Goal: Information Seeking & Learning: Check status

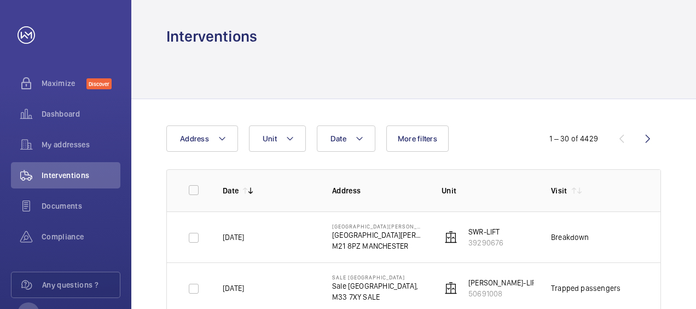
scroll to position [421, 0]
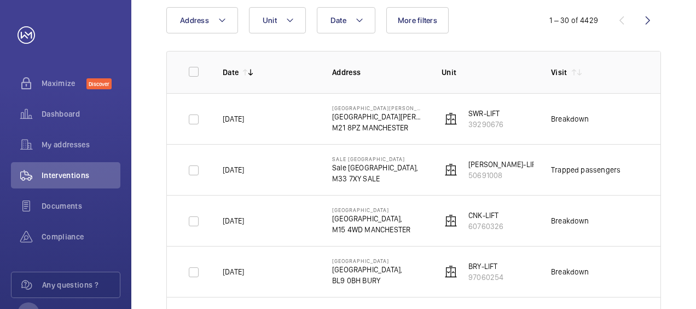
scroll to position [115, 0]
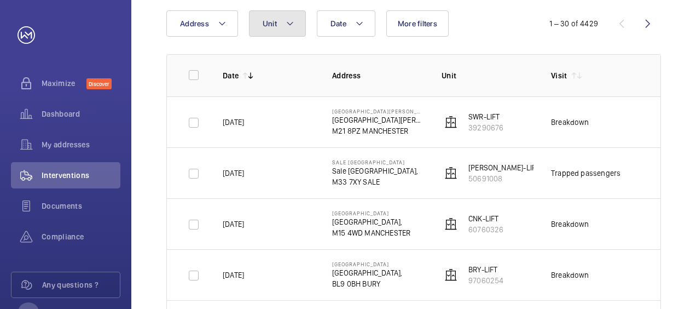
click at [298, 27] on button "Unit" at bounding box center [277, 23] width 57 height 26
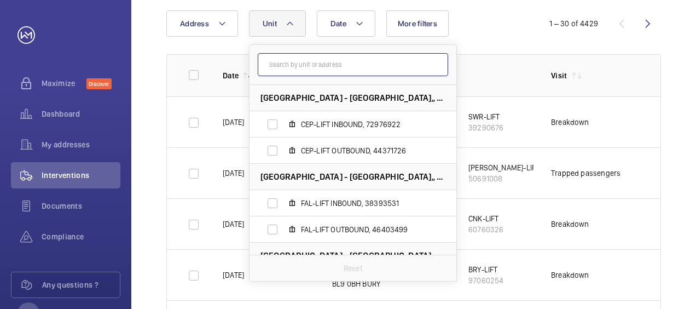
scroll to position [1370, 0]
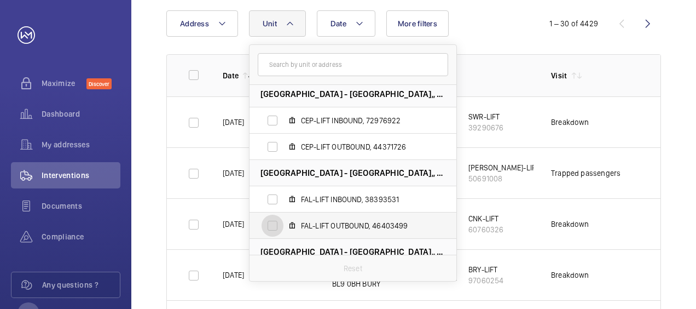
click at [272, 226] on input "FAL-LIFT OUTBOUND, 46403499" at bounding box center [273, 226] width 22 height 22
checkbox input "true"
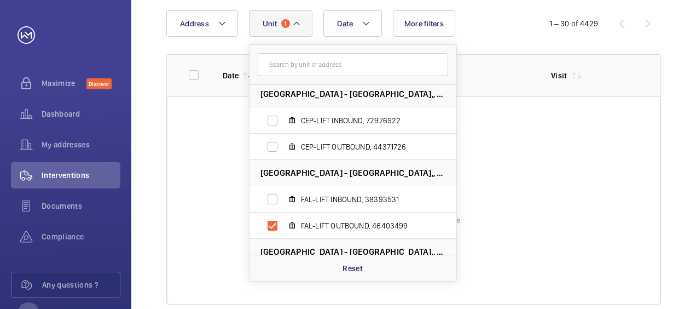
click at [530, 115] on wm-front-table-error "Server error, data cannot be displayed" at bounding box center [414, 200] width 494 height 208
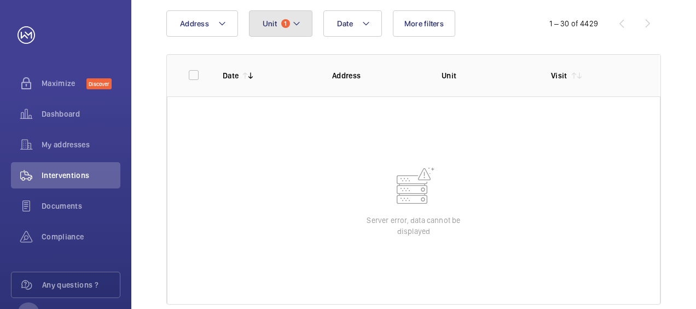
click at [296, 18] on mat-icon at bounding box center [296, 23] width 9 height 13
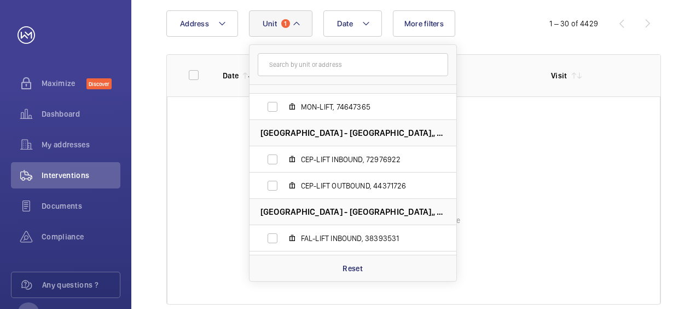
scroll to position [1369, 0]
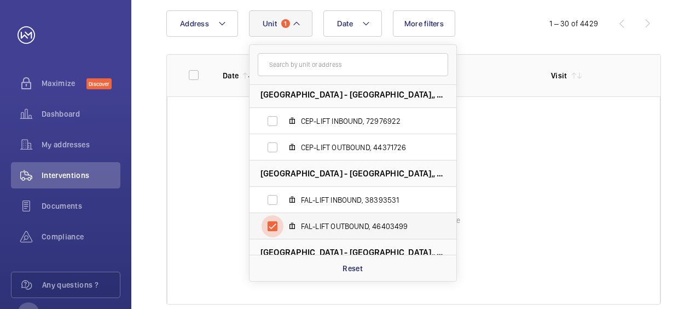
click at [273, 224] on input "FAL-LIFT OUTBOUND, 46403499" at bounding box center [273, 226] width 22 height 22
checkbox input "false"
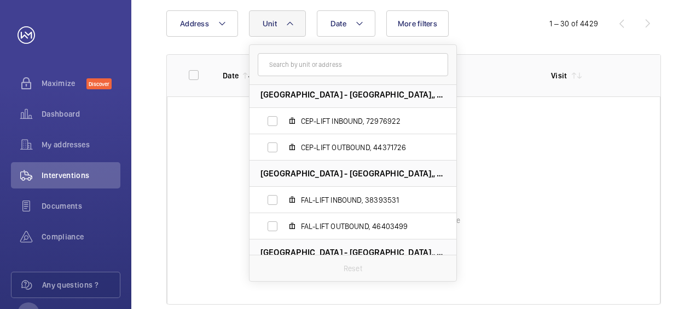
click at [531, 103] on wm-front-table-error "Server error, data cannot be displayed" at bounding box center [414, 200] width 494 height 208
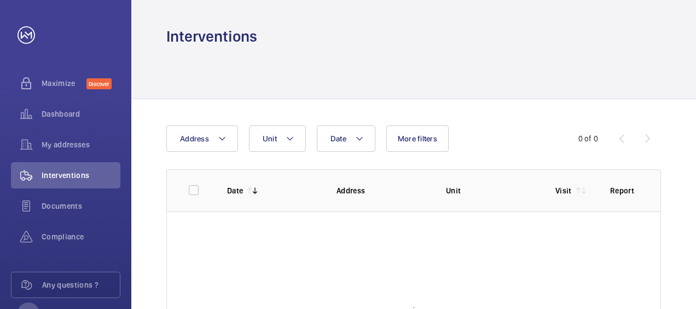
click at [689, 118] on div "Date Address Unit More filters 0 of 0 Date Address Unit Visit Report" at bounding box center [413, 272] width 565 height 346
click at [280, 139] on button "Unit" at bounding box center [277, 138] width 57 height 26
click at [355, 141] on mat-icon at bounding box center [359, 138] width 9 height 13
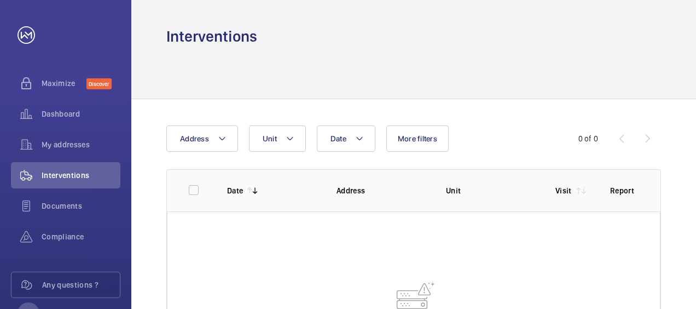
click at [488, 131] on div "Date Address Unit More filters" at bounding box center [347, 138] width 363 height 26
click at [403, 139] on span "More filters" at bounding box center [417, 138] width 39 height 9
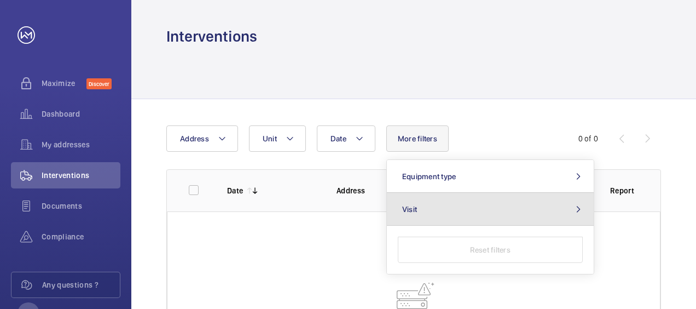
click at [572, 211] on mat-icon at bounding box center [578, 209] width 13 height 9
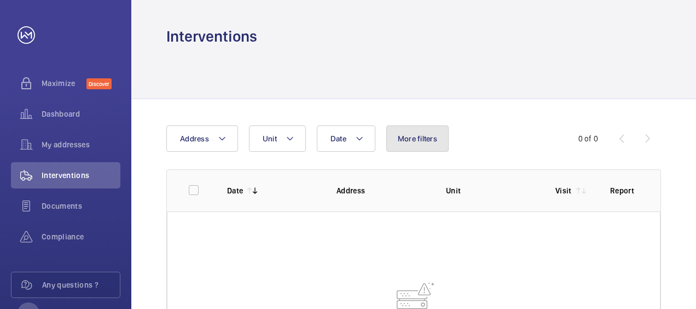
click at [407, 145] on button "More filters" at bounding box center [417, 138] width 62 height 26
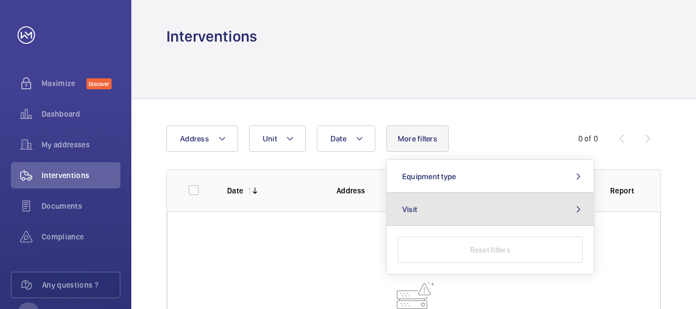
click at [565, 206] on button "Visit" at bounding box center [490, 209] width 207 height 33
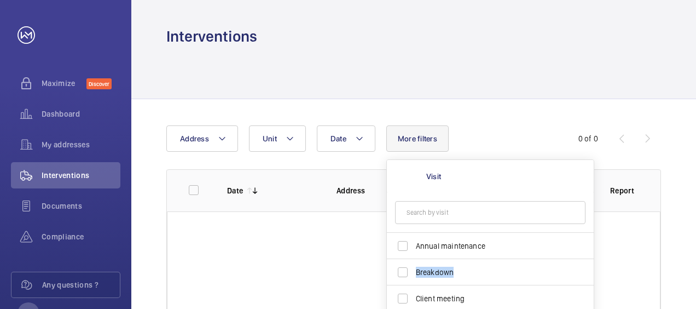
drag, startPoint x: 589, startPoint y: 245, endPoint x: 589, endPoint y: 259, distance: 14.2
click at [690, 254] on div "Date Address Unit More filters Visit Annual maintenance Breakdown Client meetin…" at bounding box center [413, 272] width 565 height 346
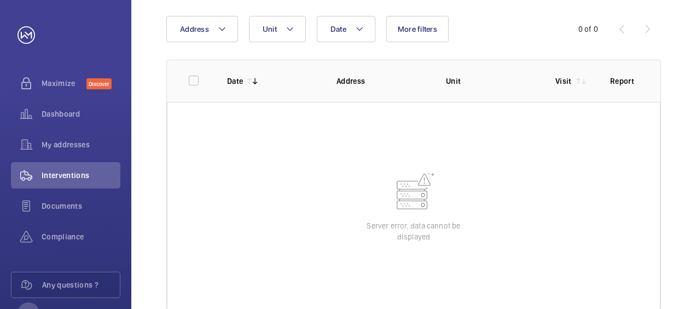
scroll to position [131, 0]
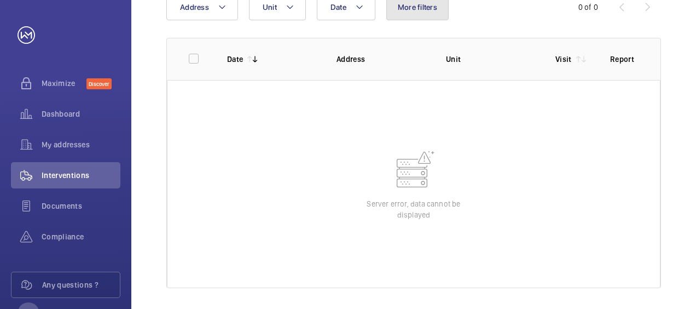
click at [417, 8] on span "More filters" at bounding box center [417, 7] width 39 height 9
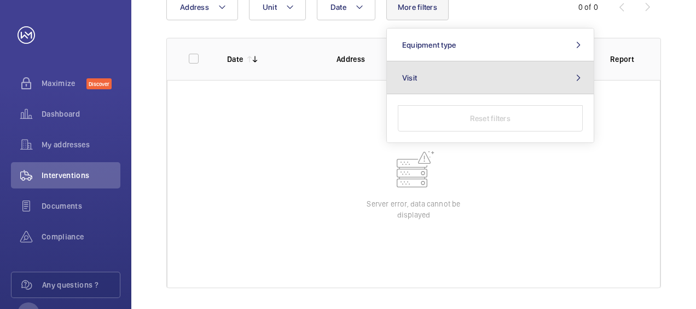
click at [573, 79] on mat-icon at bounding box center [578, 77] width 13 height 9
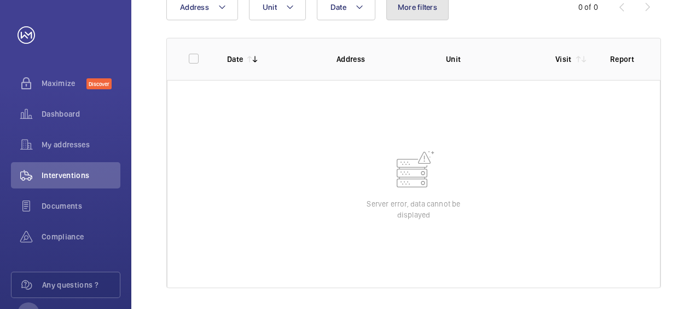
click at [432, 7] on span "More filters" at bounding box center [417, 7] width 39 height 9
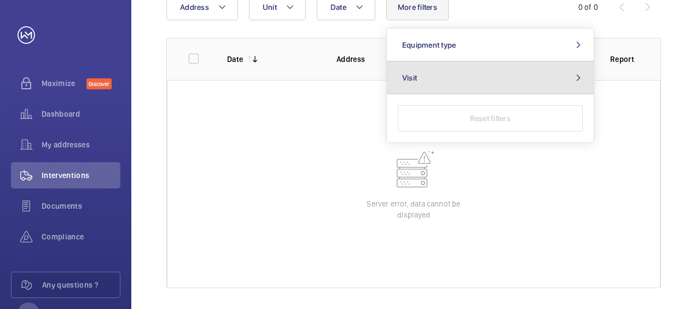
click at [543, 80] on button "Visit" at bounding box center [490, 77] width 207 height 33
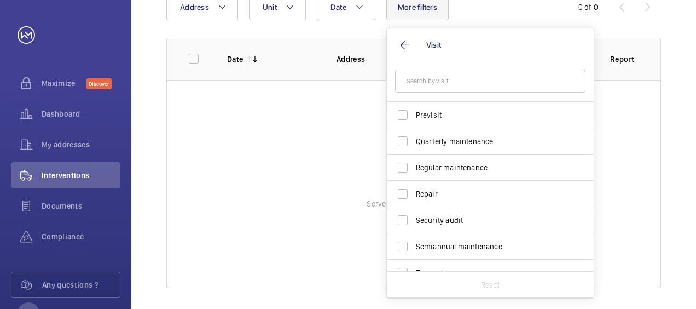
scroll to position [172, 0]
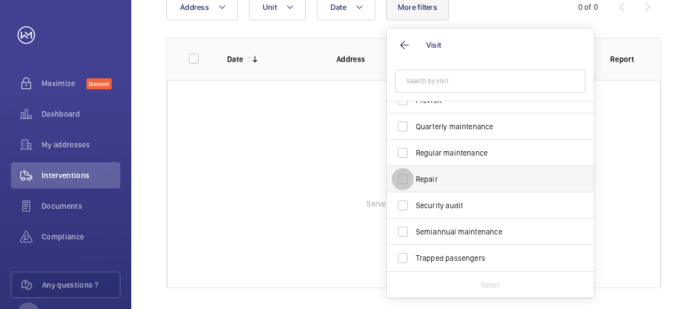
click at [401, 183] on input "Repair" at bounding box center [403, 179] width 22 height 22
checkbox input "true"
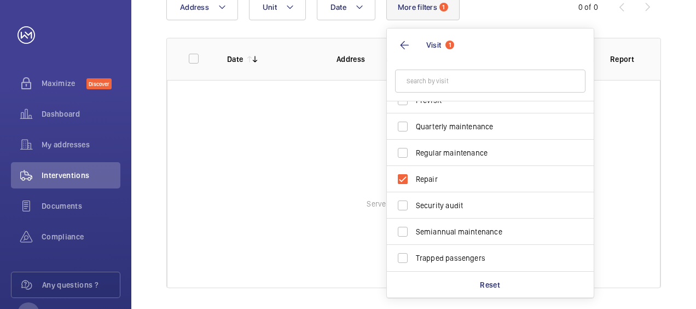
click at [505, 191] on wm-front-table "Date Address Unit More filters 1 Visit 1 Annual maintenance Breakdown Client me…" at bounding box center [413, 141] width 495 height 294
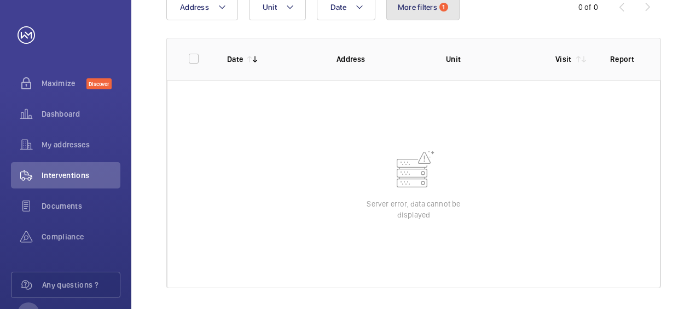
click at [442, 12] on button "More filters 1" at bounding box center [422, 7] width 73 height 26
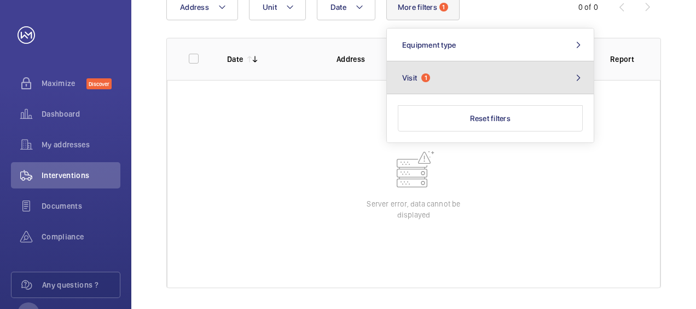
click at [525, 74] on button "Visit 1" at bounding box center [490, 77] width 207 height 33
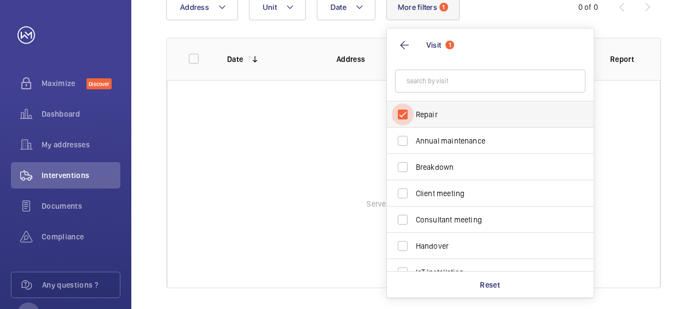
click at [402, 115] on input "Repair" at bounding box center [403, 114] width 22 height 22
checkbox input "false"
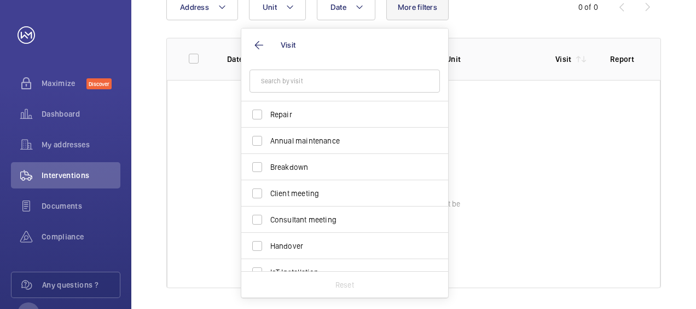
click at [199, 97] on wm-front-table-error "Server error, data cannot be displayed" at bounding box center [414, 184] width 494 height 208
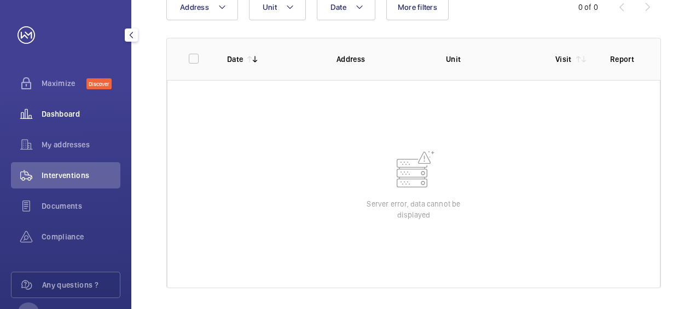
click at [75, 116] on span "Dashboard" at bounding box center [81, 113] width 79 height 11
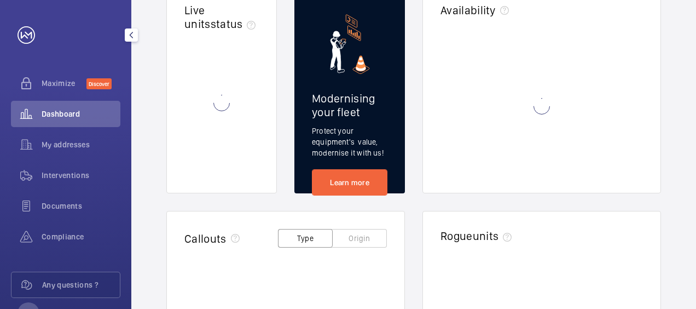
scroll to position [42, 0]
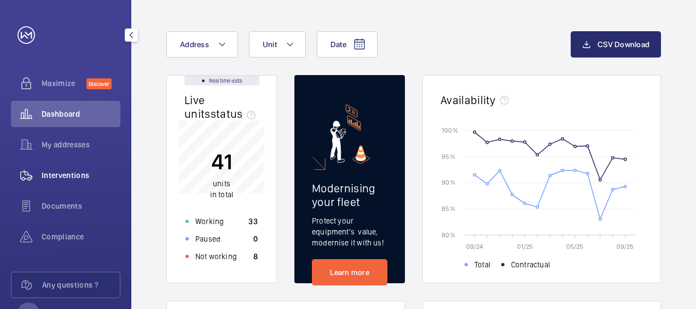
click at [78, 174] on span "Interventions" at bounding box center [81, 175] width 79 height 11
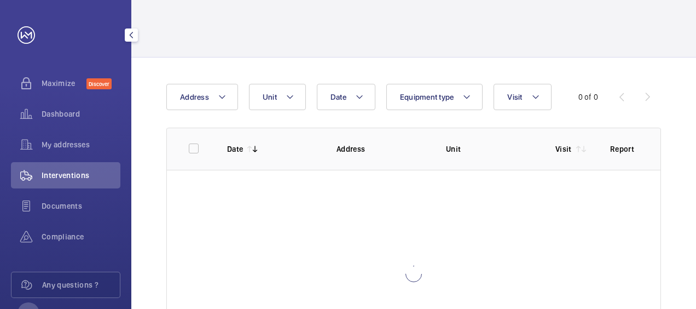
scroll to position [42, 0]
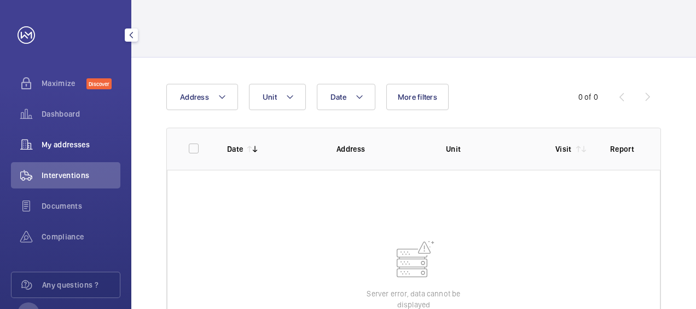
click at [78, 149] on span "My addresses" at bounding box center [81, 144] width 79 height 11
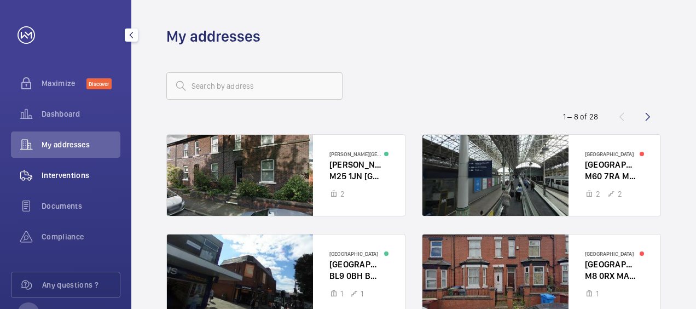
click at [78, 170] on span "Interventions" at bounding box center [81, 175] width 79 height 11
